Goal: Transaction & Acquisition: Purchase product/service

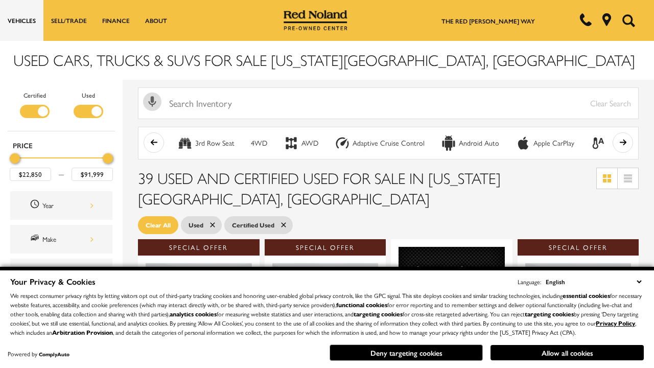
scroll to position [445, 0]
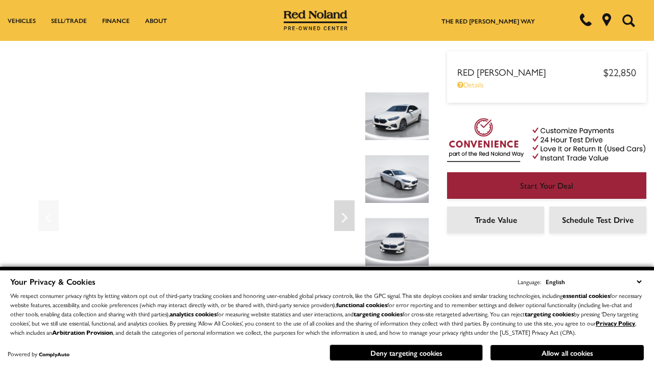
scroll to position [535, 0]
